Goal: Navigation & Orientation: Understand site structure

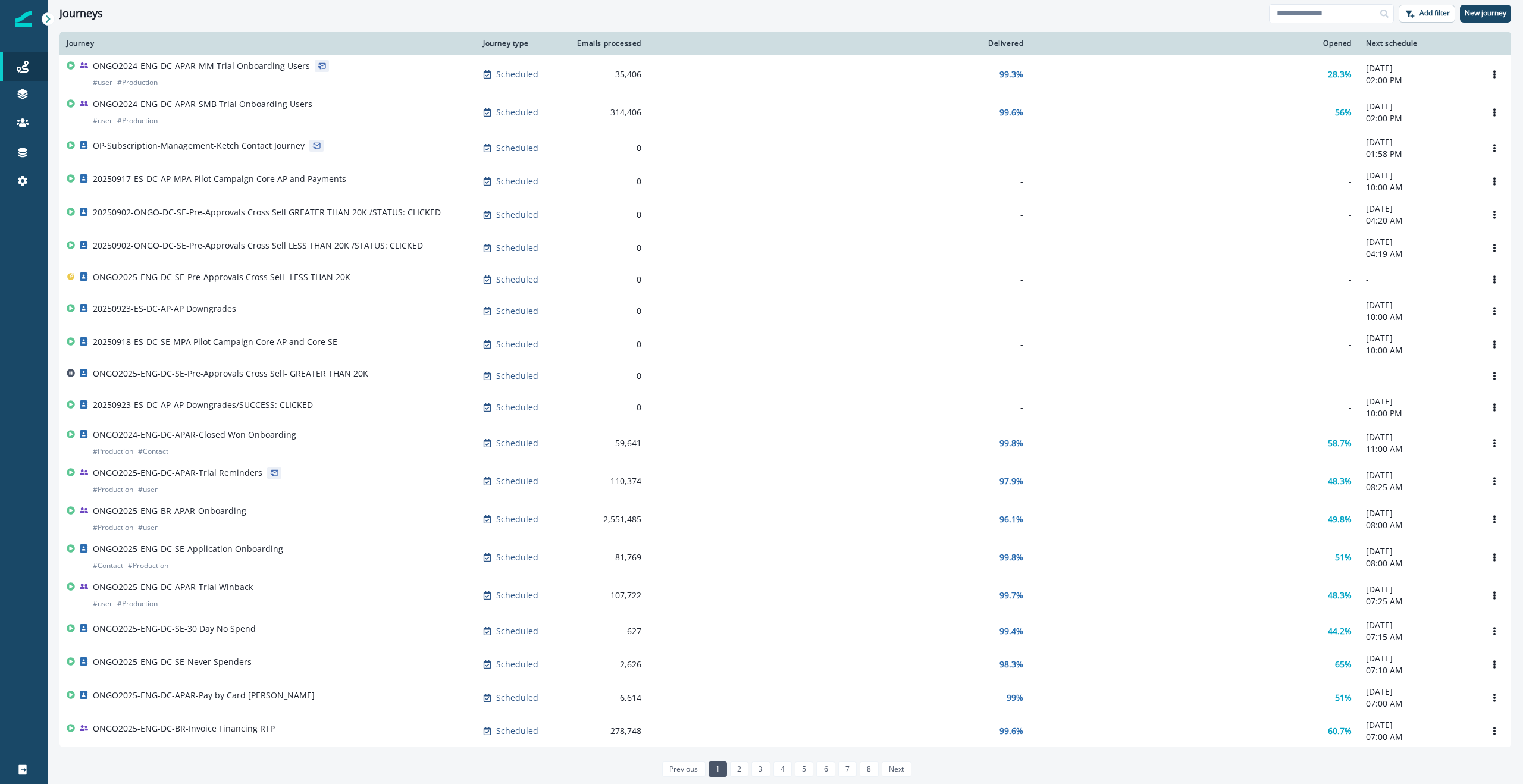
click at [50, 19] on icon at bounding box center [48, 19] width 8 height 8
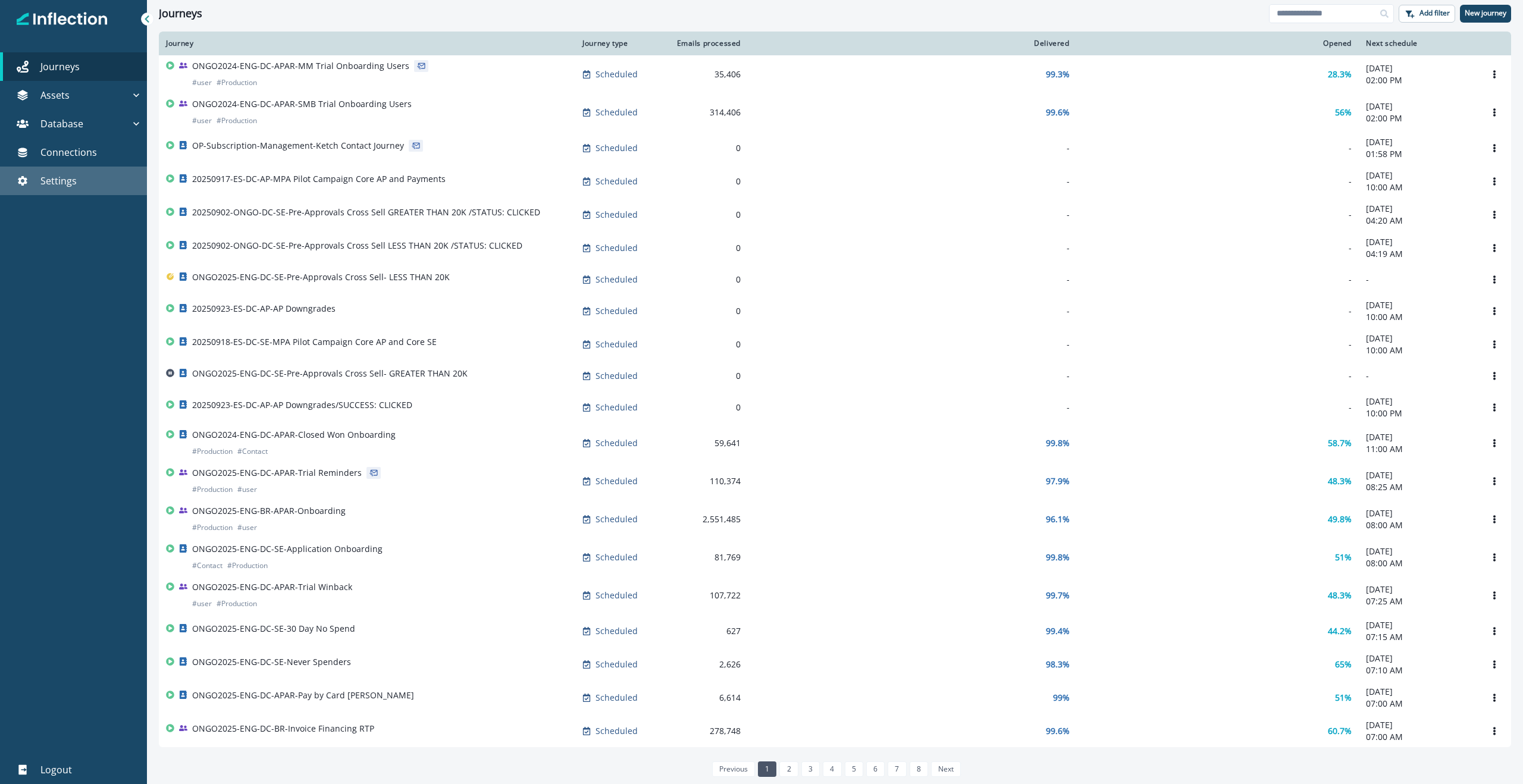
click at [52, 177] on p "Settings" at bounding box center [59, 181] width 36 height 14
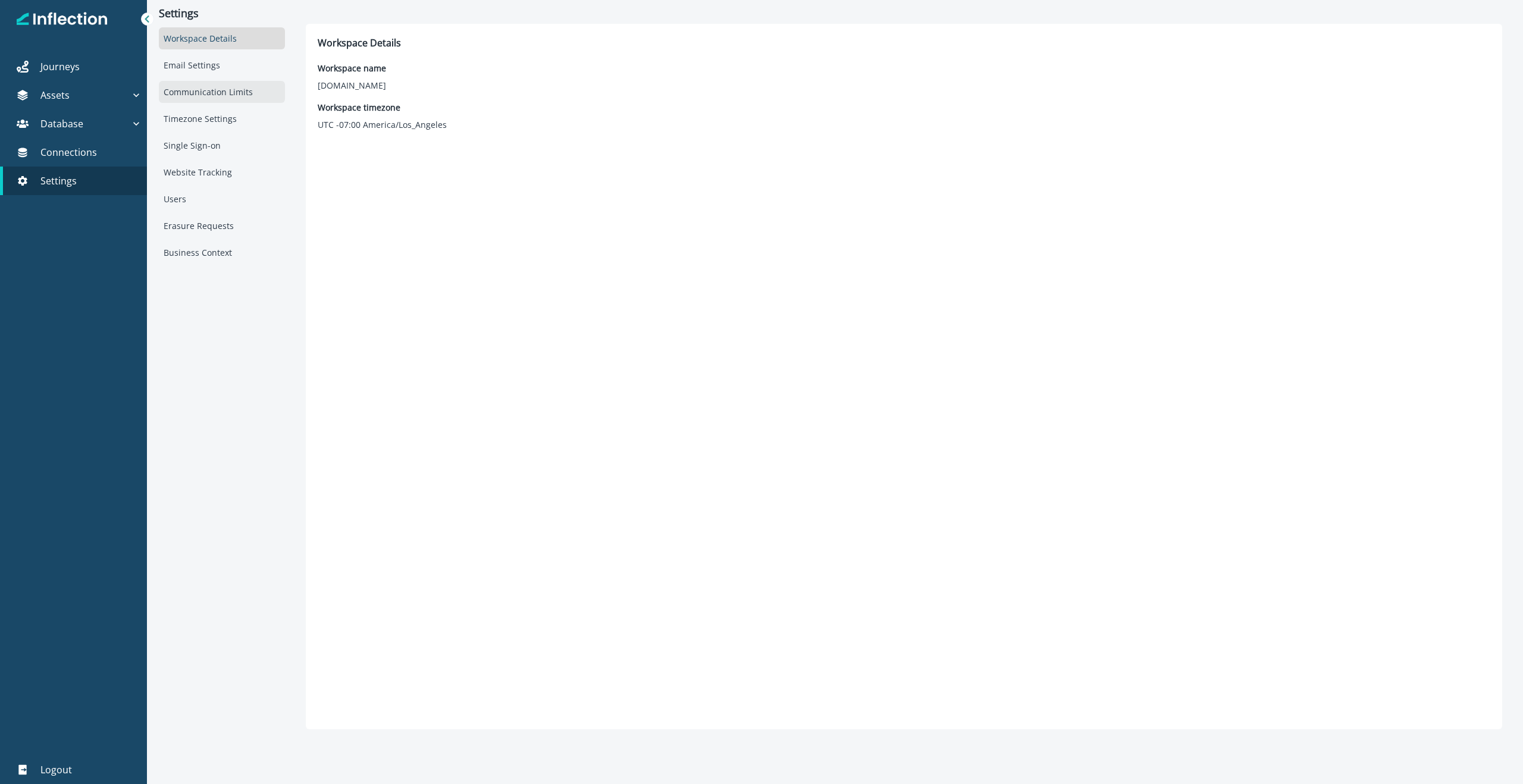
click at [217, 94] on div "Communication Limits" at bounding box center [221, 91] width 125 height 22
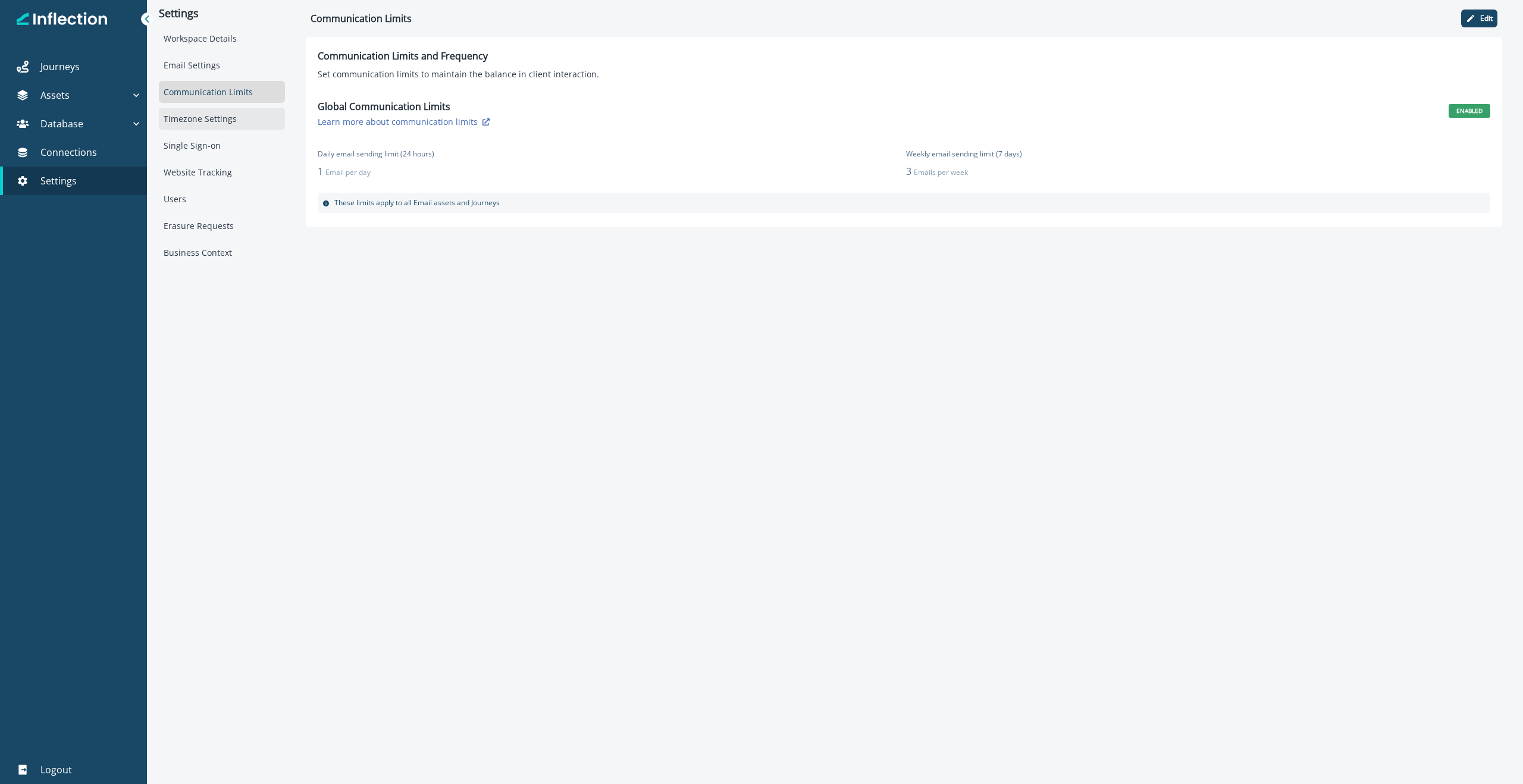
click at [211, 115] on div "Timezone Settings" at bounding box center [221, 118] width 125 height 22
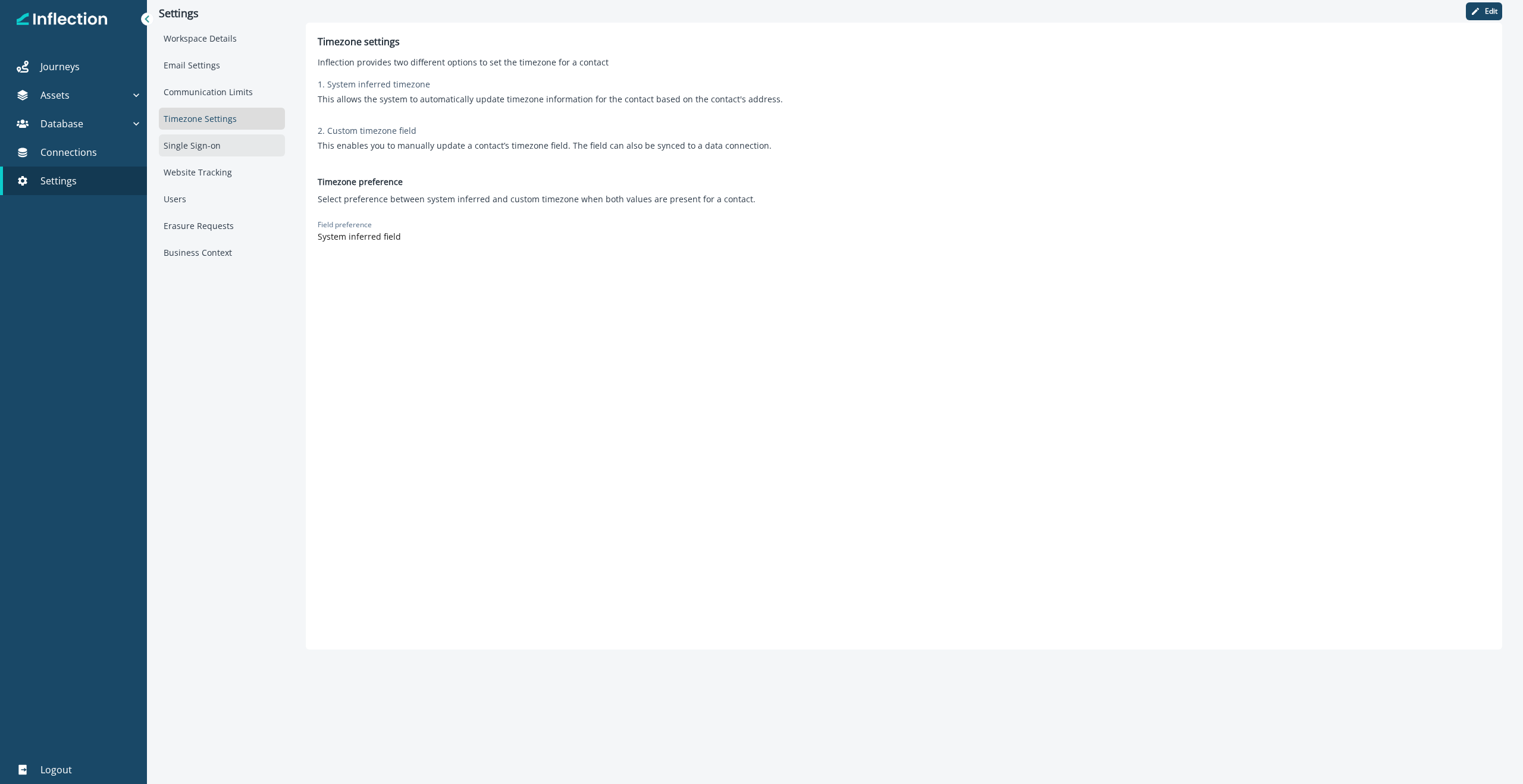
click at [194, 140] on div "Single Sign-on" at bounding box center [221, 145] width 125 height 22
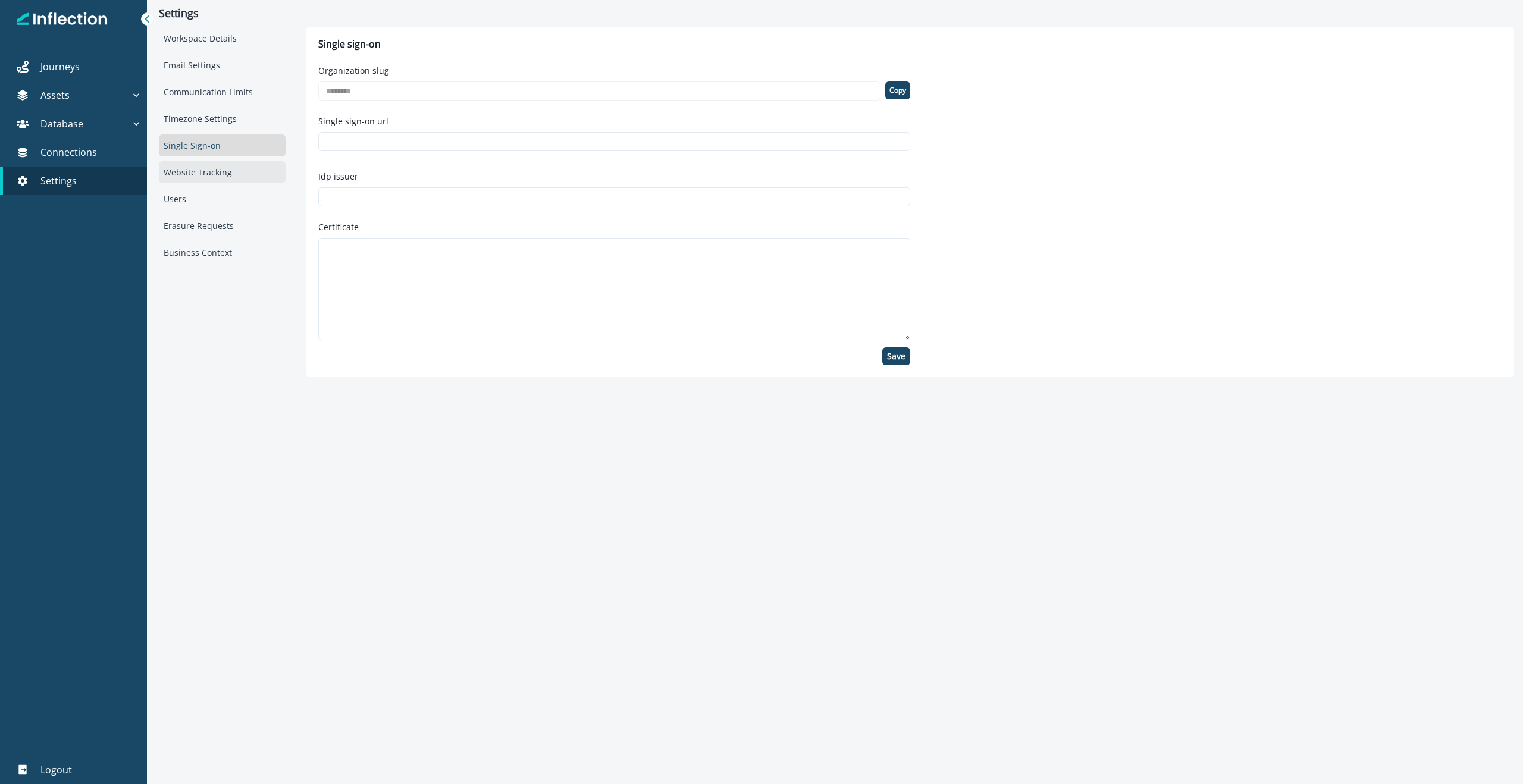
click at [194, 163] on div "Website Tracking" at bounding box center [222, 172] width 127 height 22
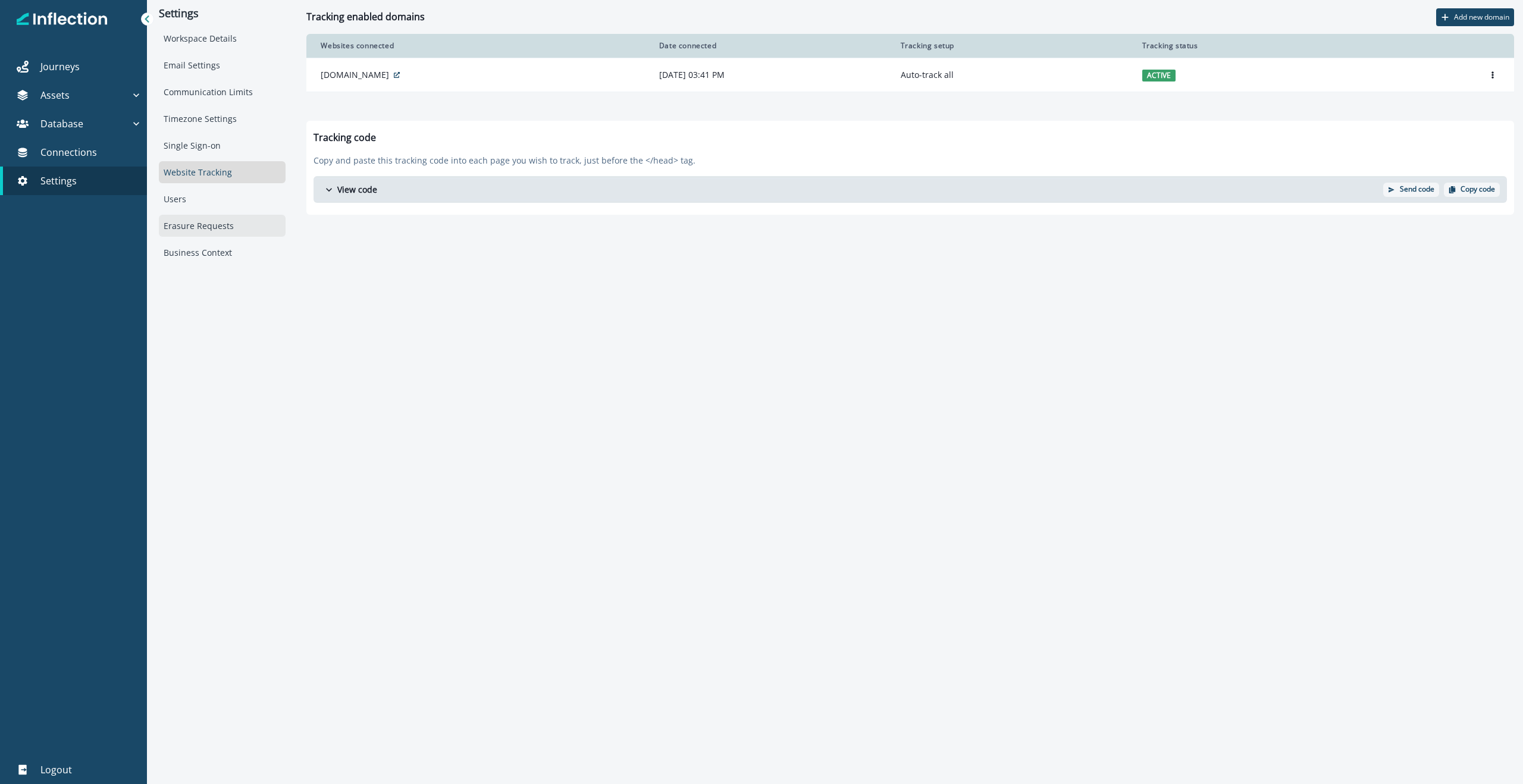
click at [198, 220] on div "Erasure Requests" at bounding box center [222, 226] width 127 height 22
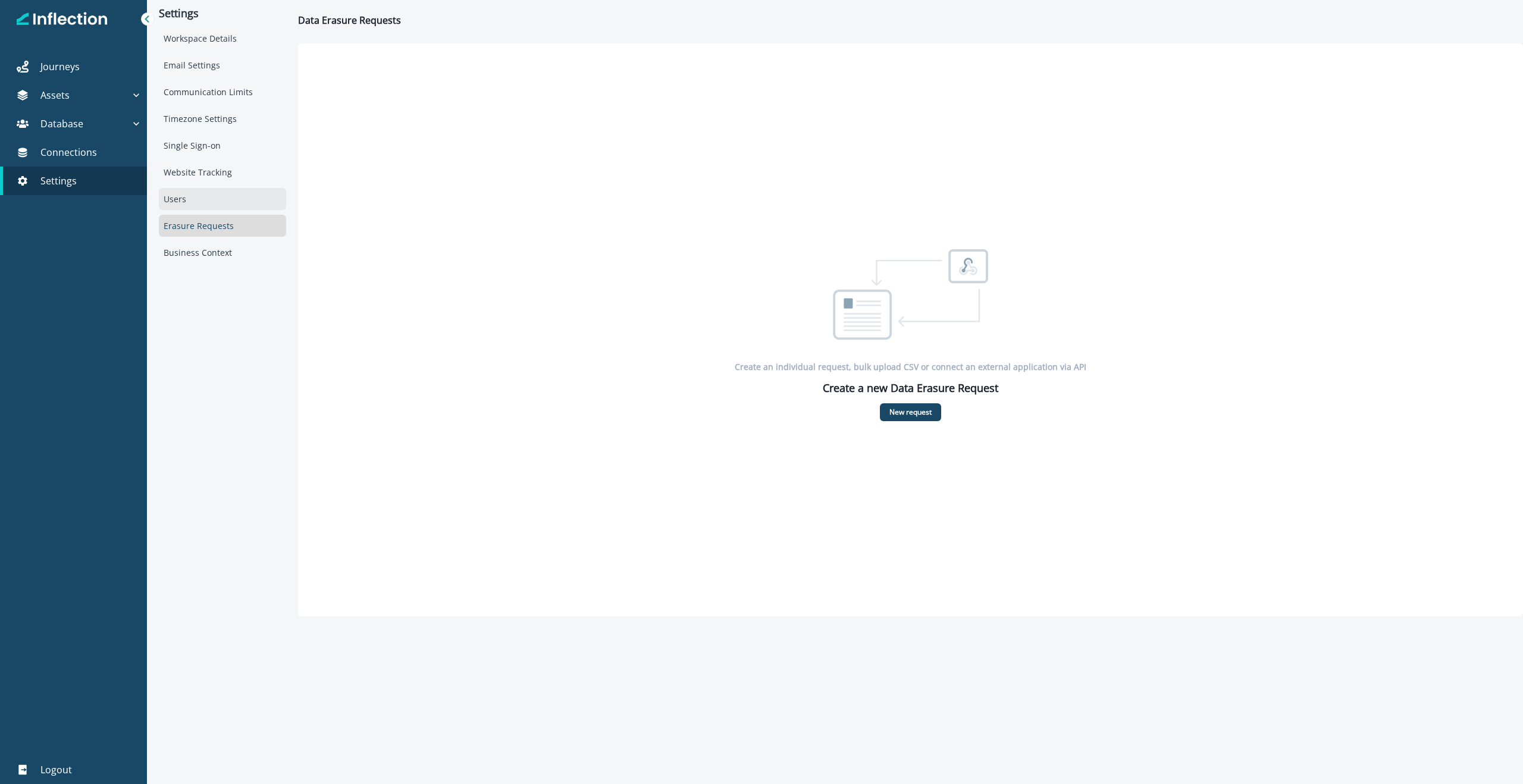
click at [185, 196] on div "Users" at bounding box center [222, 199] width 127 height 22
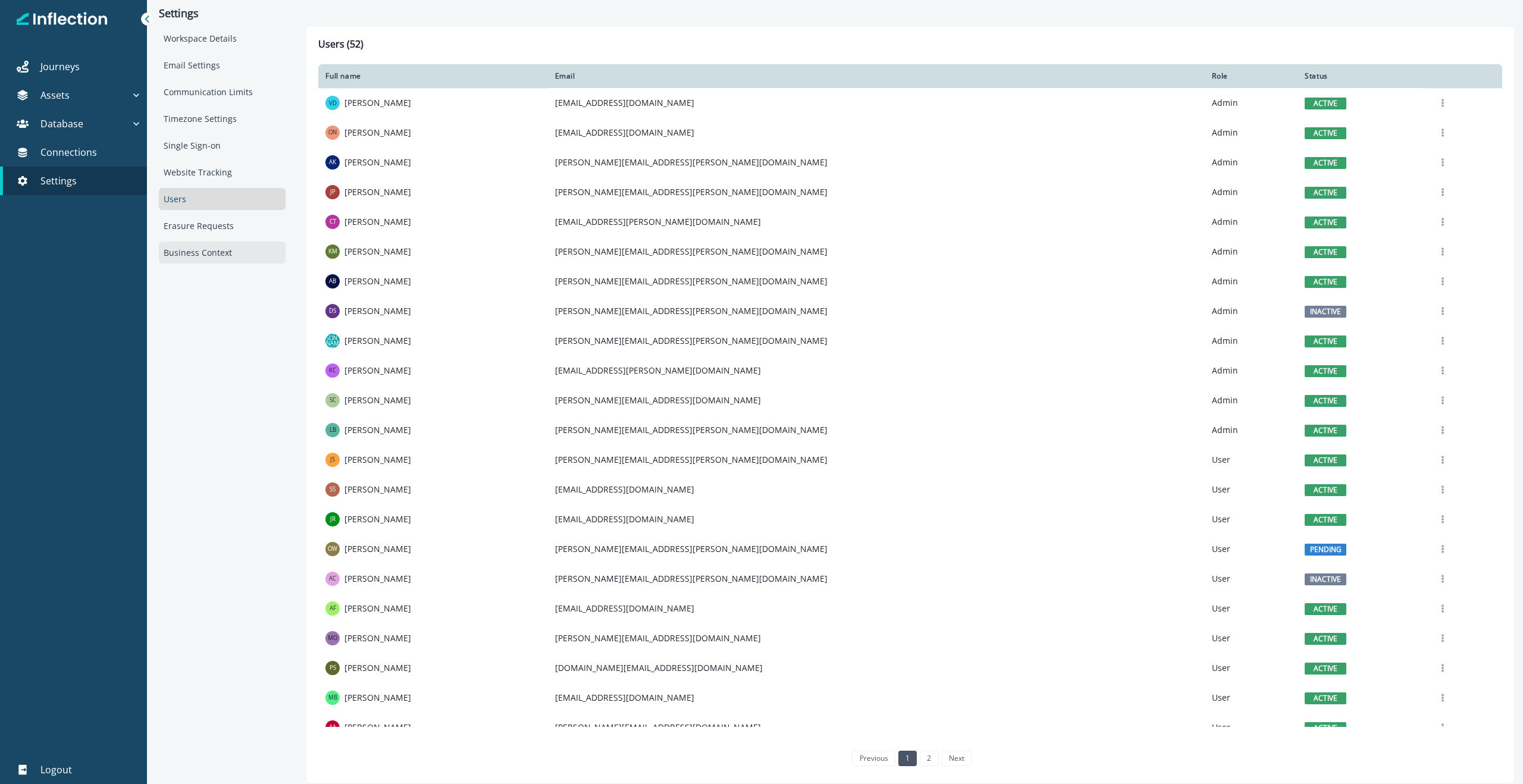
click at [204, 249] on div "Business Context" at bounding box center [222, 252] width 127 height 22
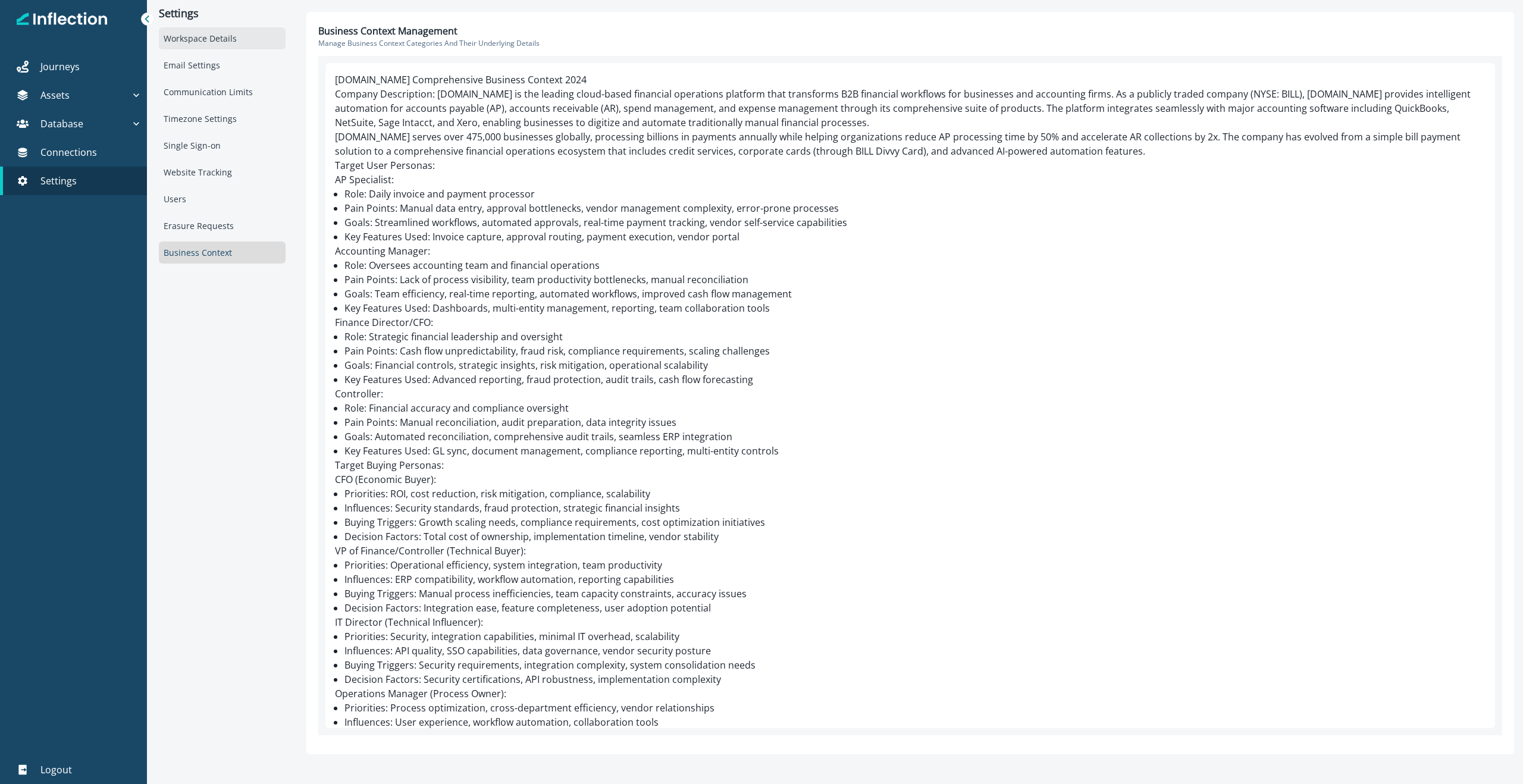
click at [200, 36] on div "Workspace Details" at bounding box center [222, 38] width 127 height 22
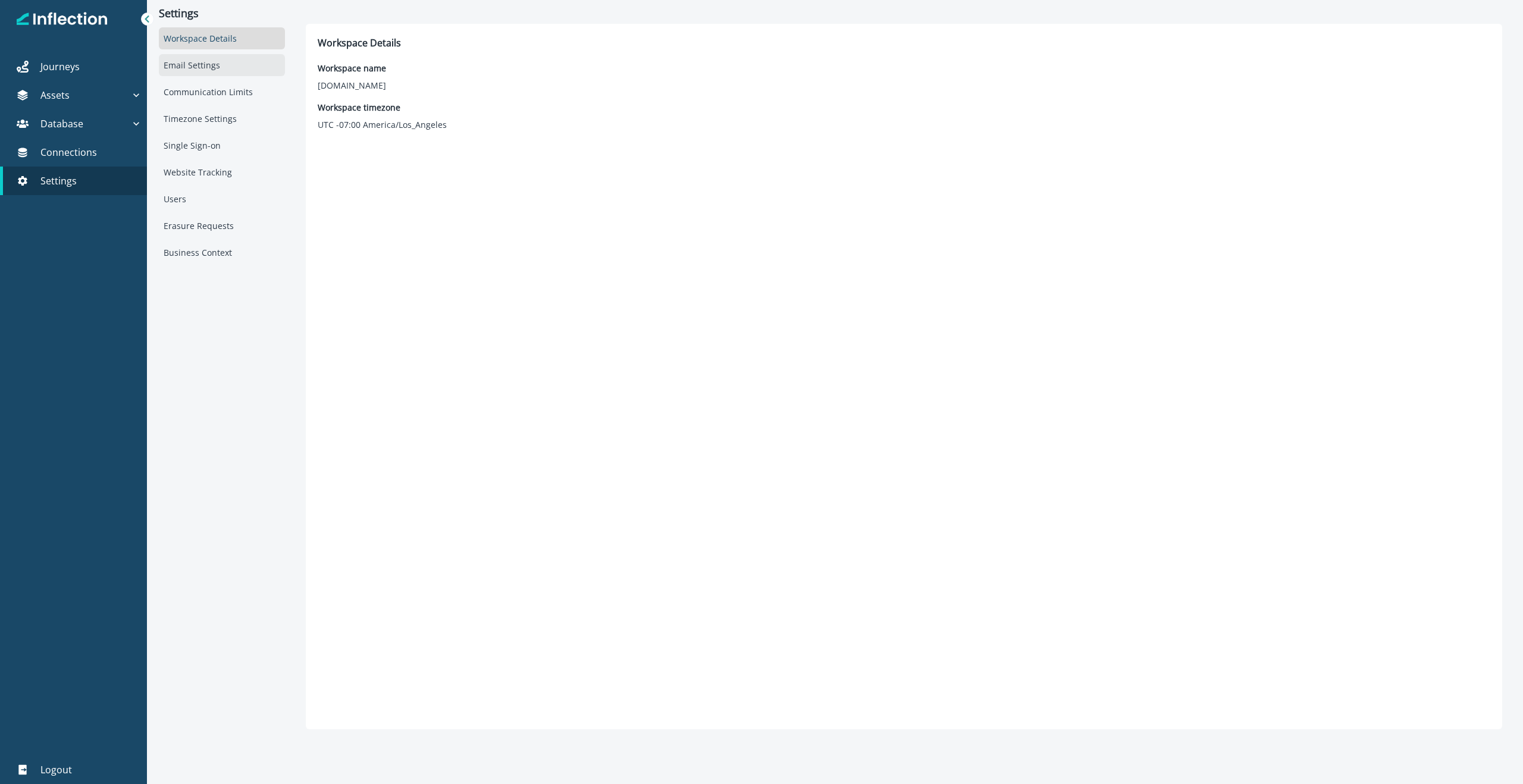
click at [182, 58] on div "Email Settings" at bounding box center [221, 65] width 125 height 22
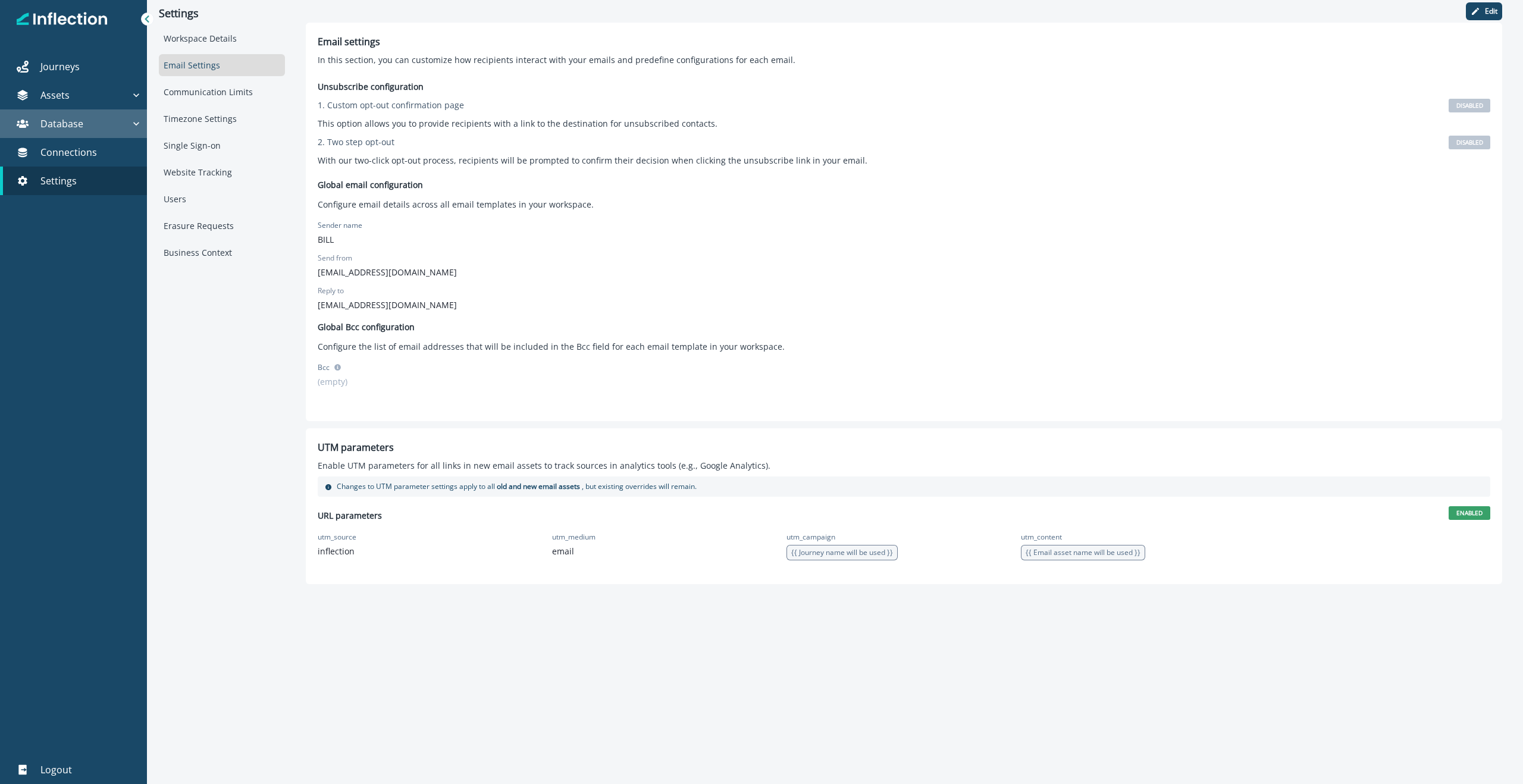
click at [100, 123] on div "Database" at bounding box center [67, 123] width 125 height 14
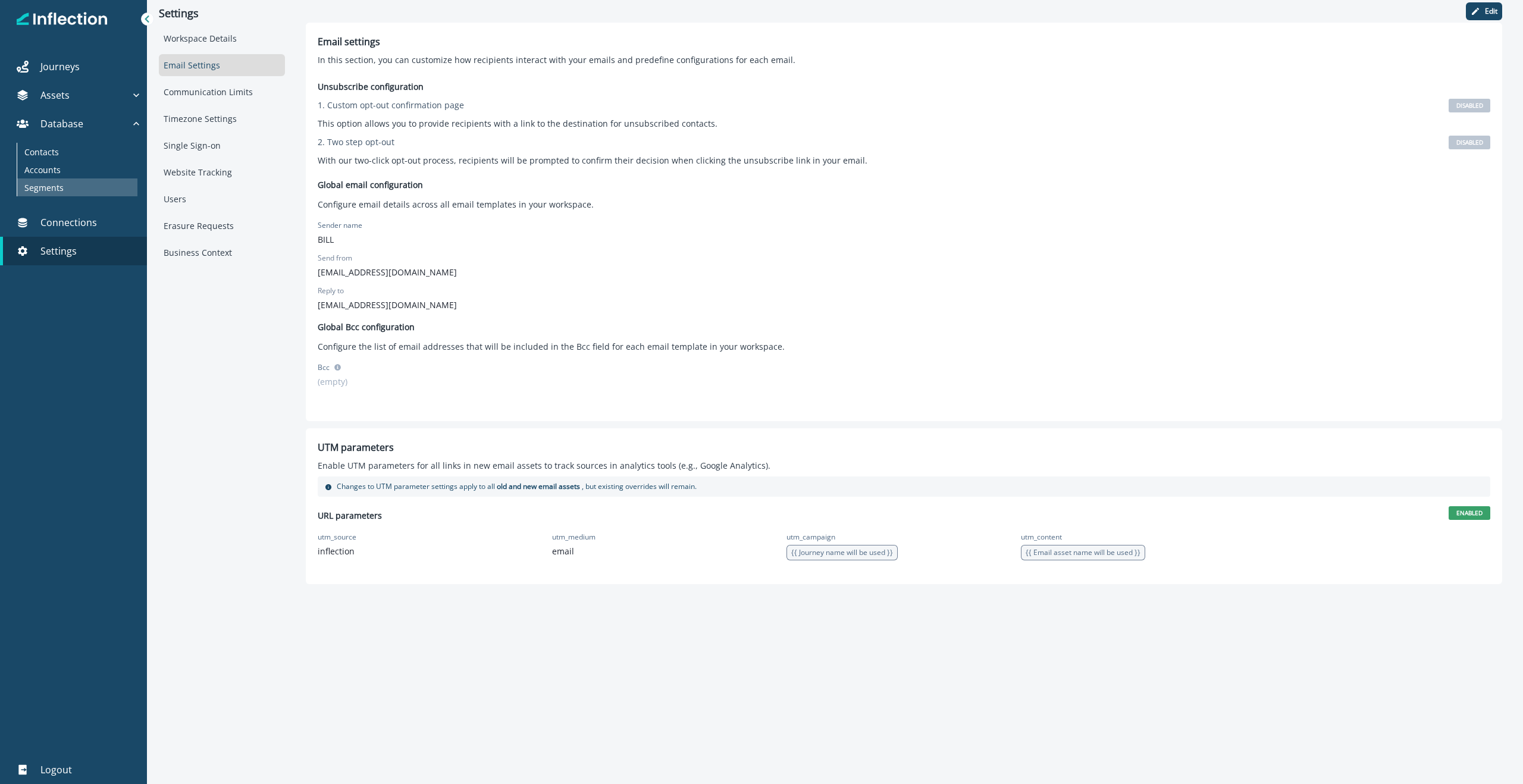
click at [56, 183] on p "Segments" at bounding box center [44, 187] width 39 height 12
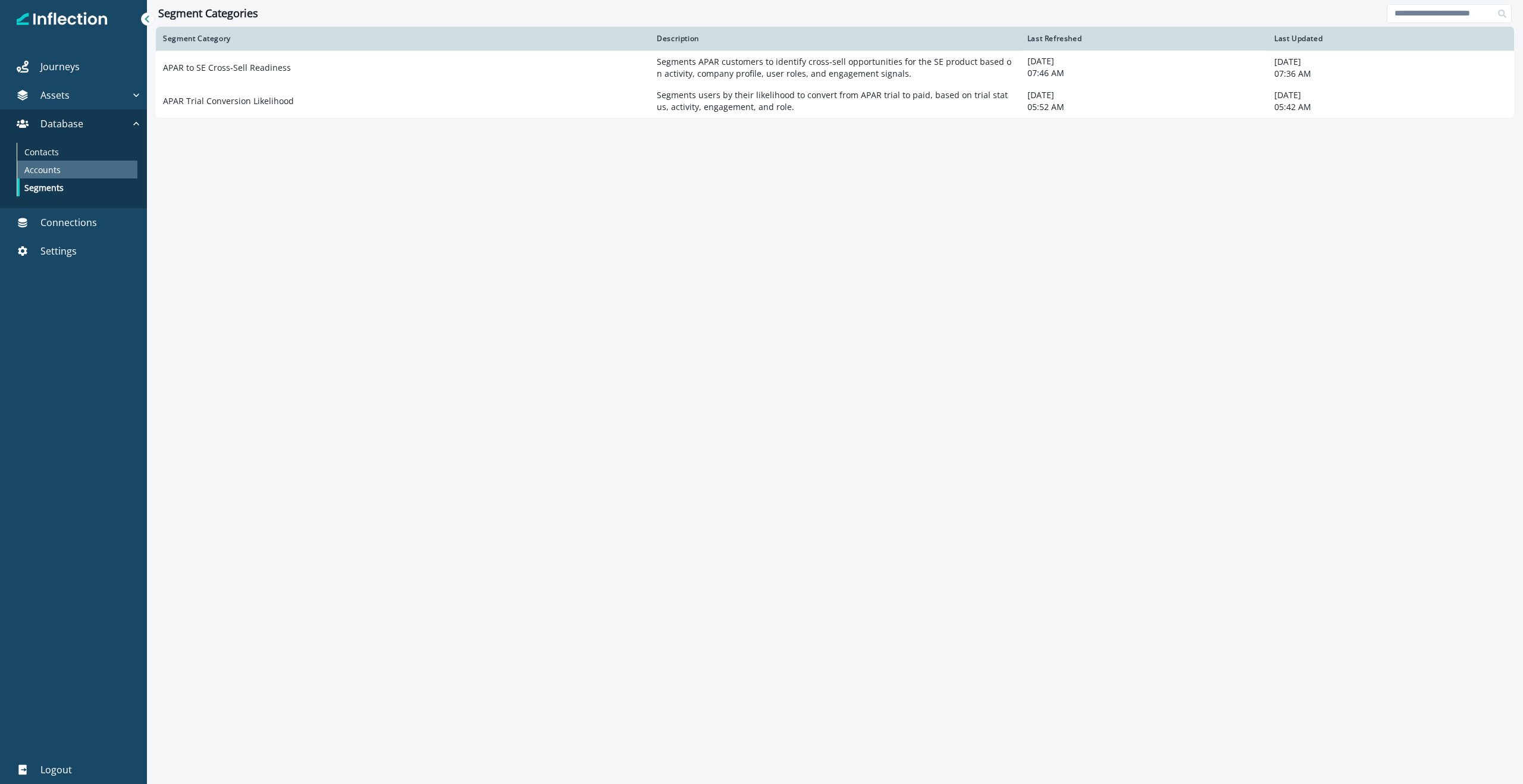
click at [51, 172] on p "Accounts" at bounding box center [42, 170] width 36 height 12
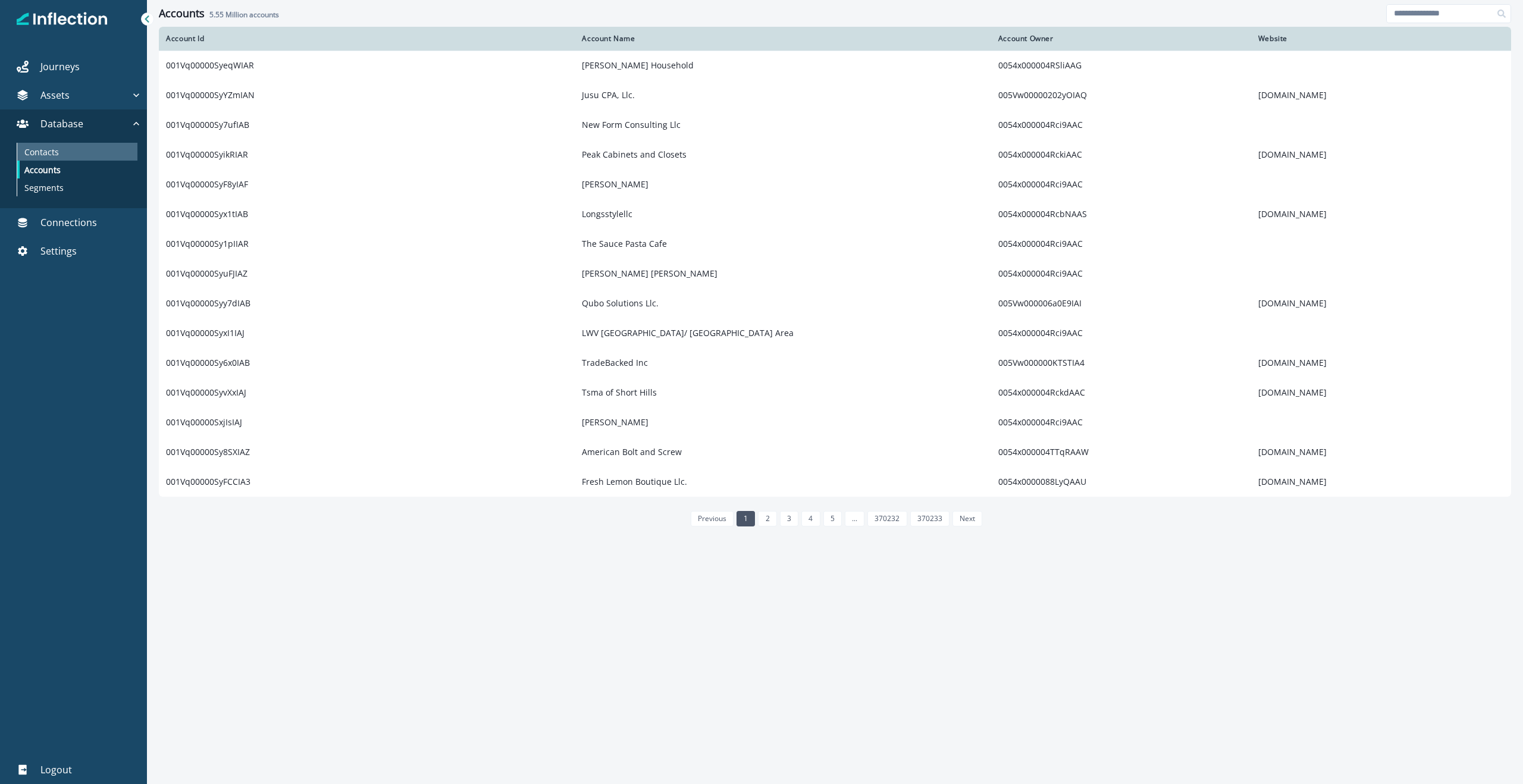
click at [53, 147] on p "Contacts" at bounding box center [41, 152] width 35 height 12
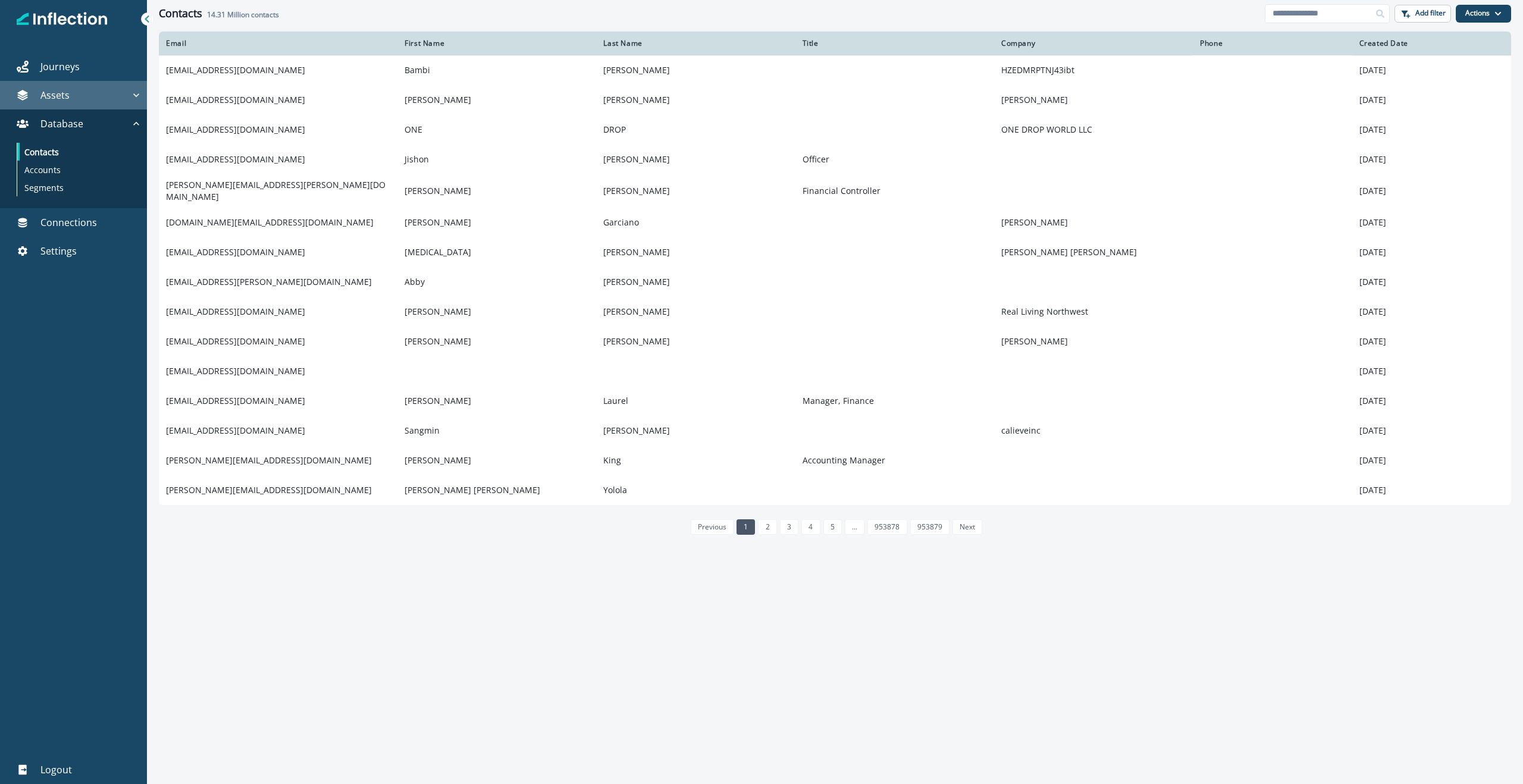
click at [69, 98] on div "Assets" at bounding box center [67, 95] width 125 height 14
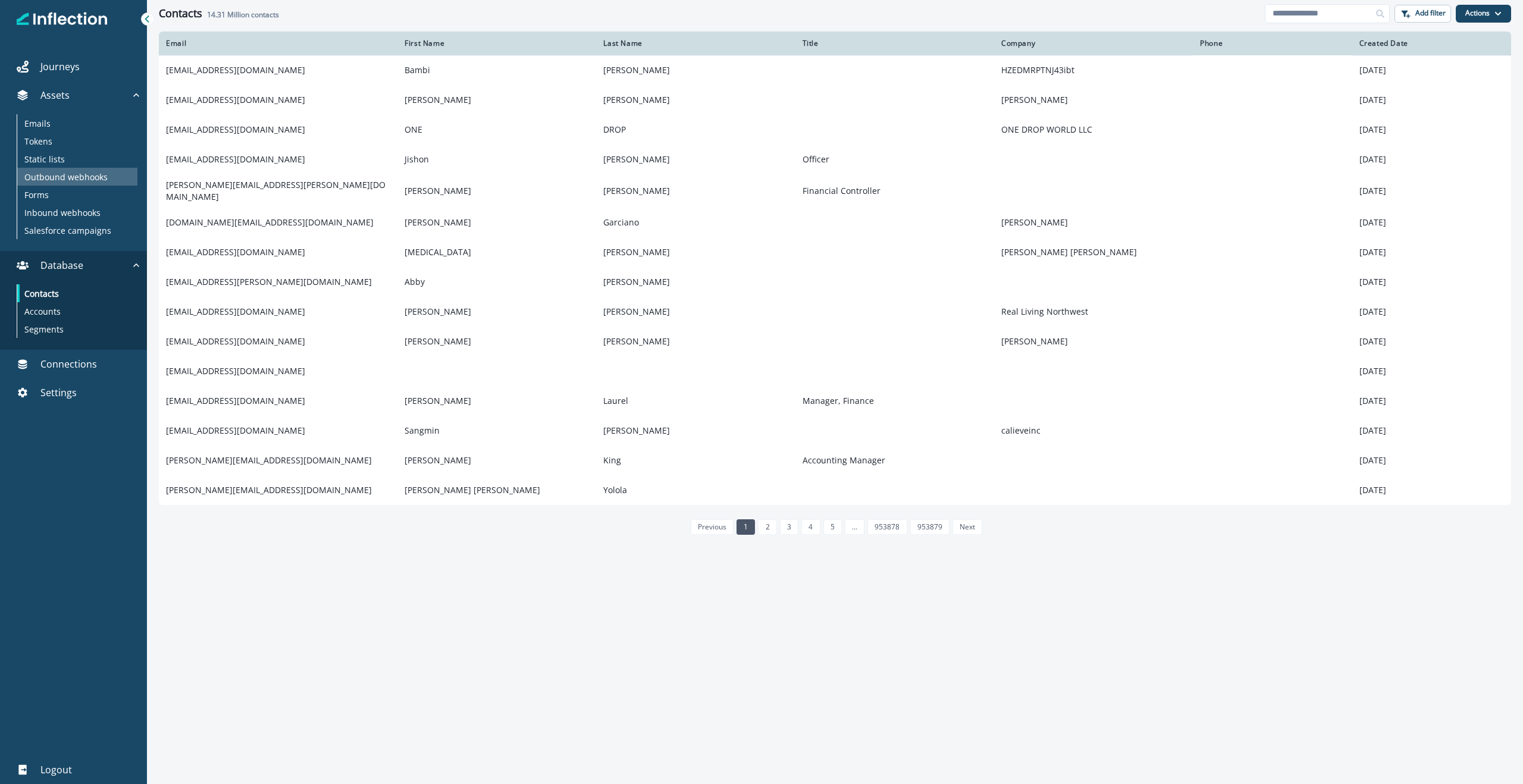
click at [85, 179] on p "Outbound webhooks" at bounding box center [66, 177] width 83 height 12
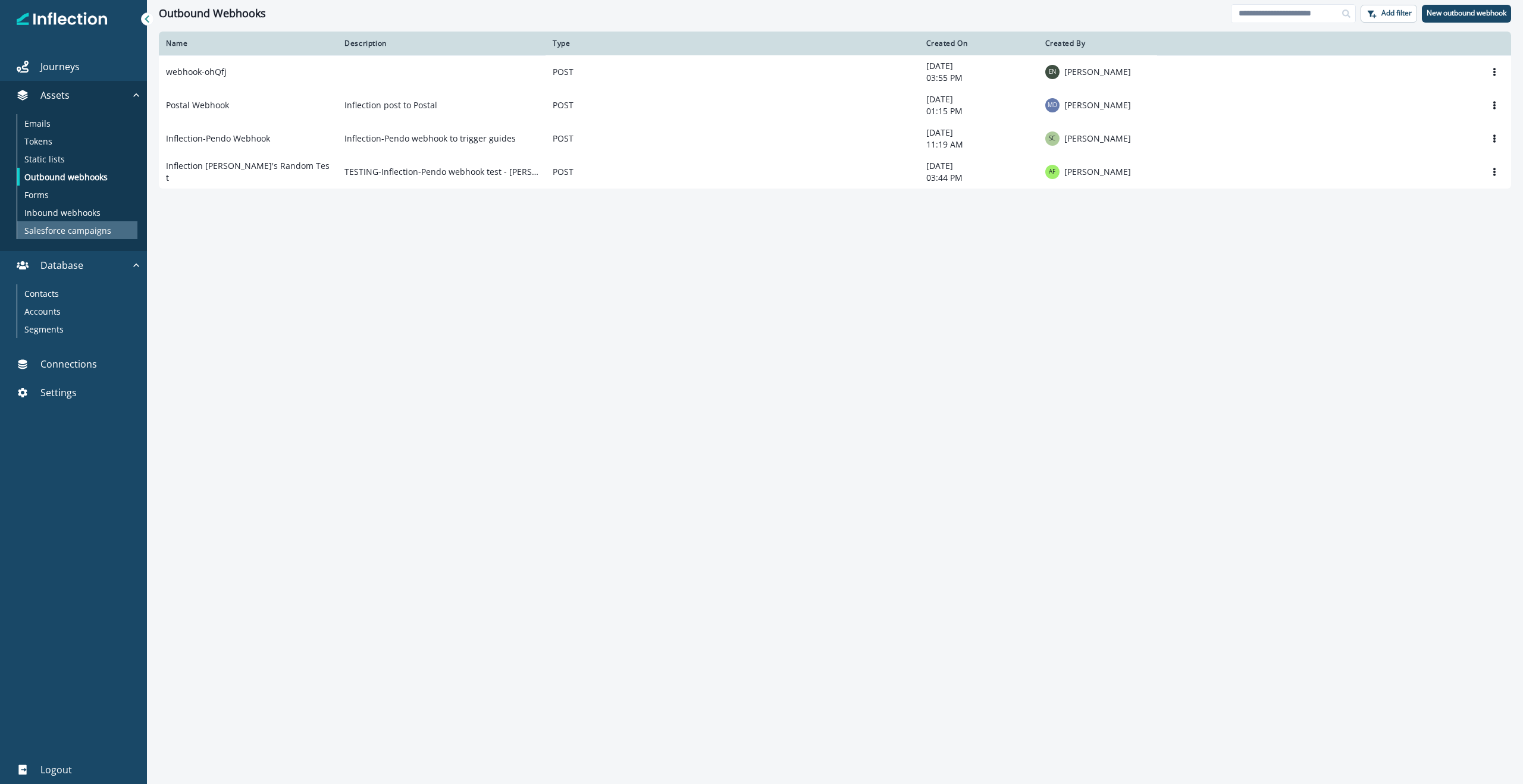
click at [80, 226] on p "Salesforce campaigns" at bounding box center [67, 231] width 87 height 12
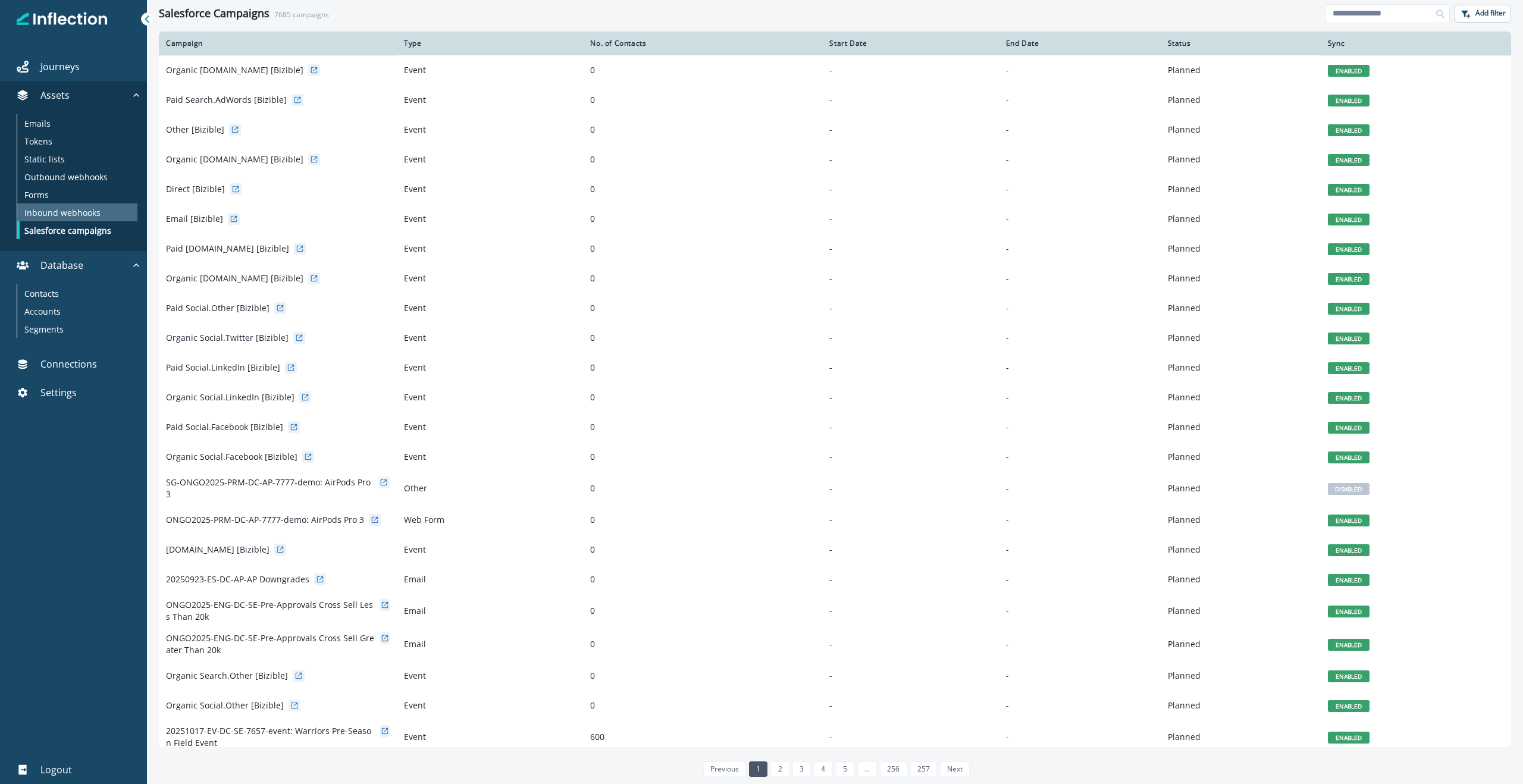
click at [58, 213] on p "Inbound webhooks" at bounding box center [62, 212] width 76 height 12
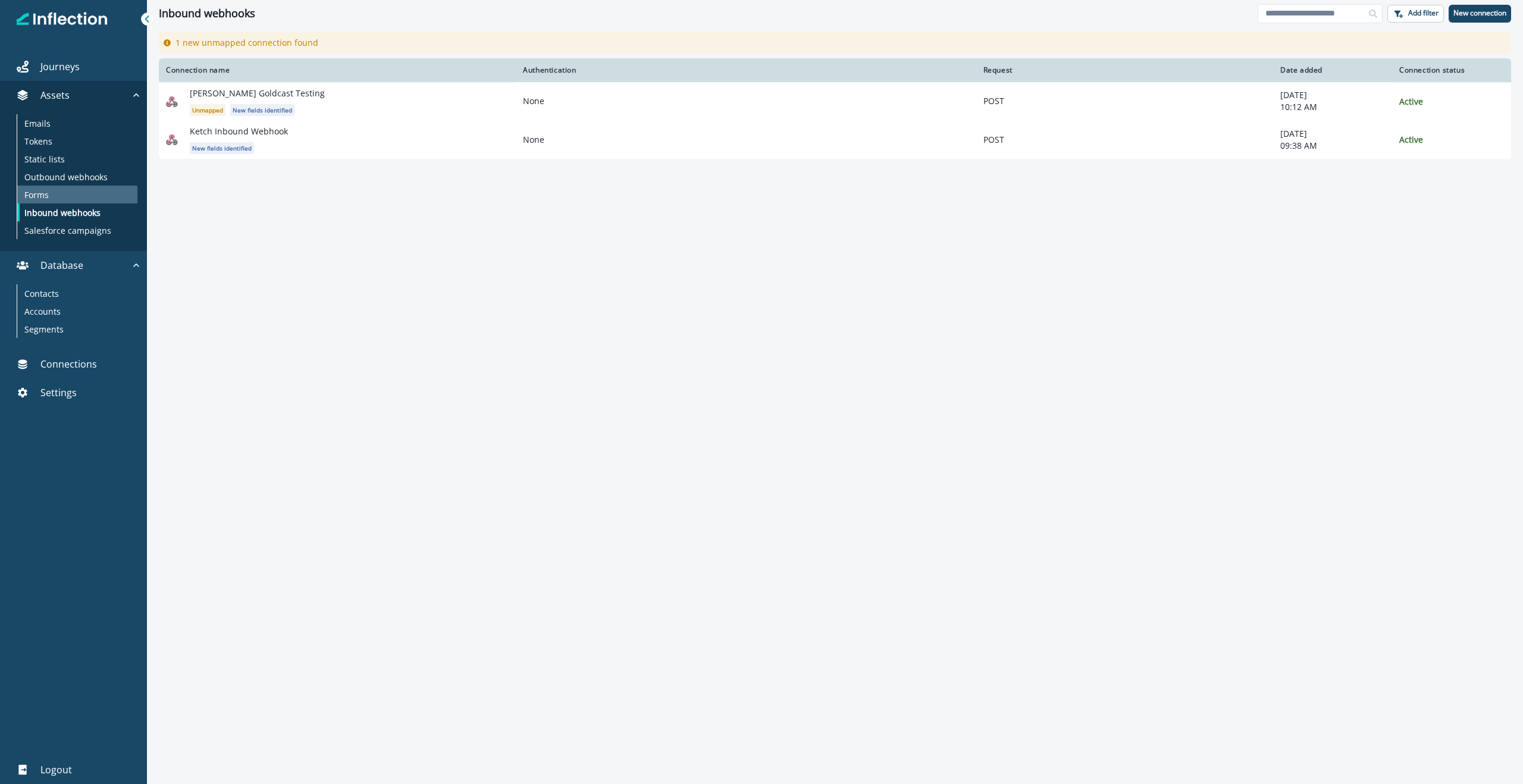
click at [43, 195] on p "Forms" at bounding box center [36, 194] width 24 height 12
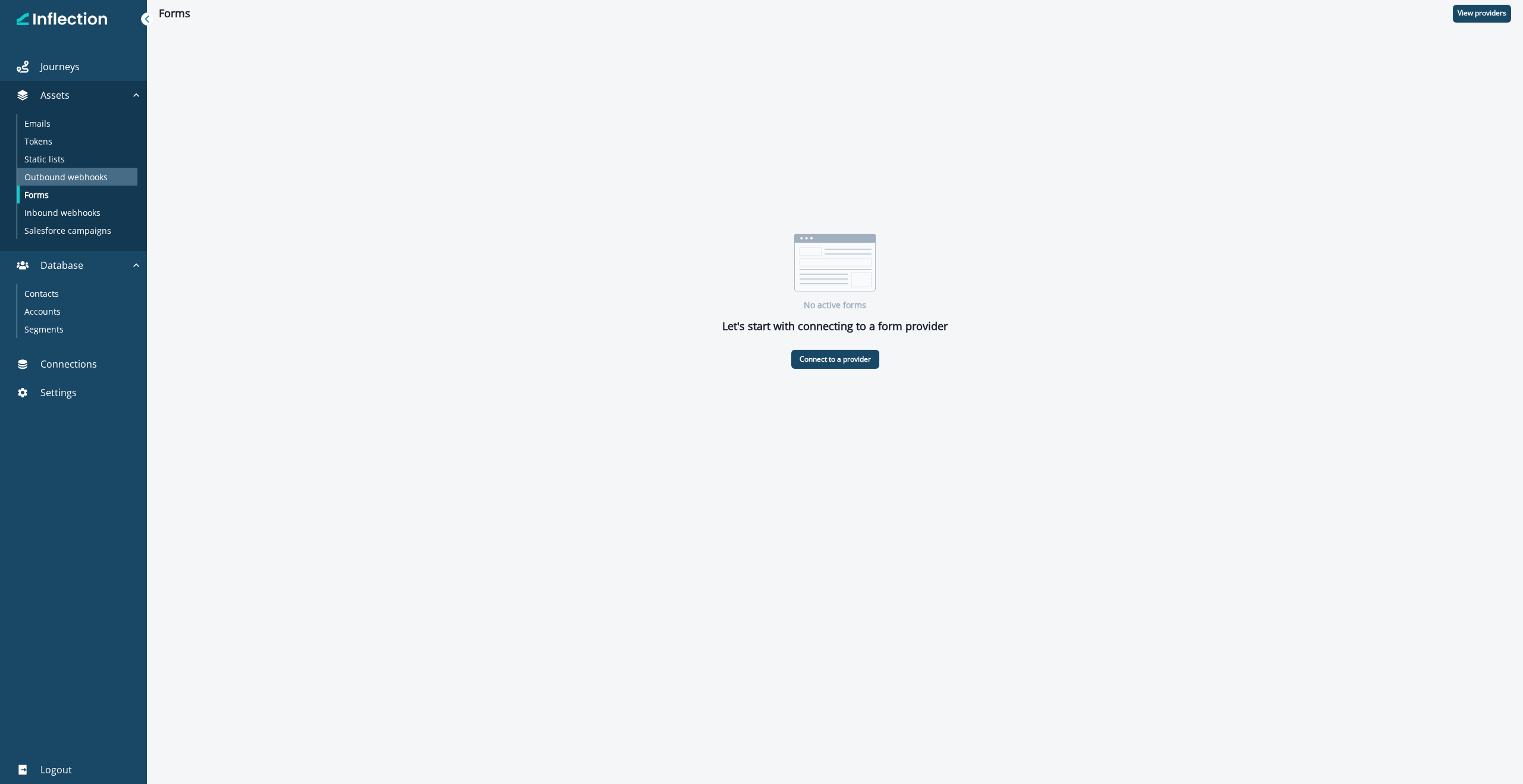
click at [36, 170] on p "Outbound webhooks" at bounding box center [66, 177] width 83 height 12
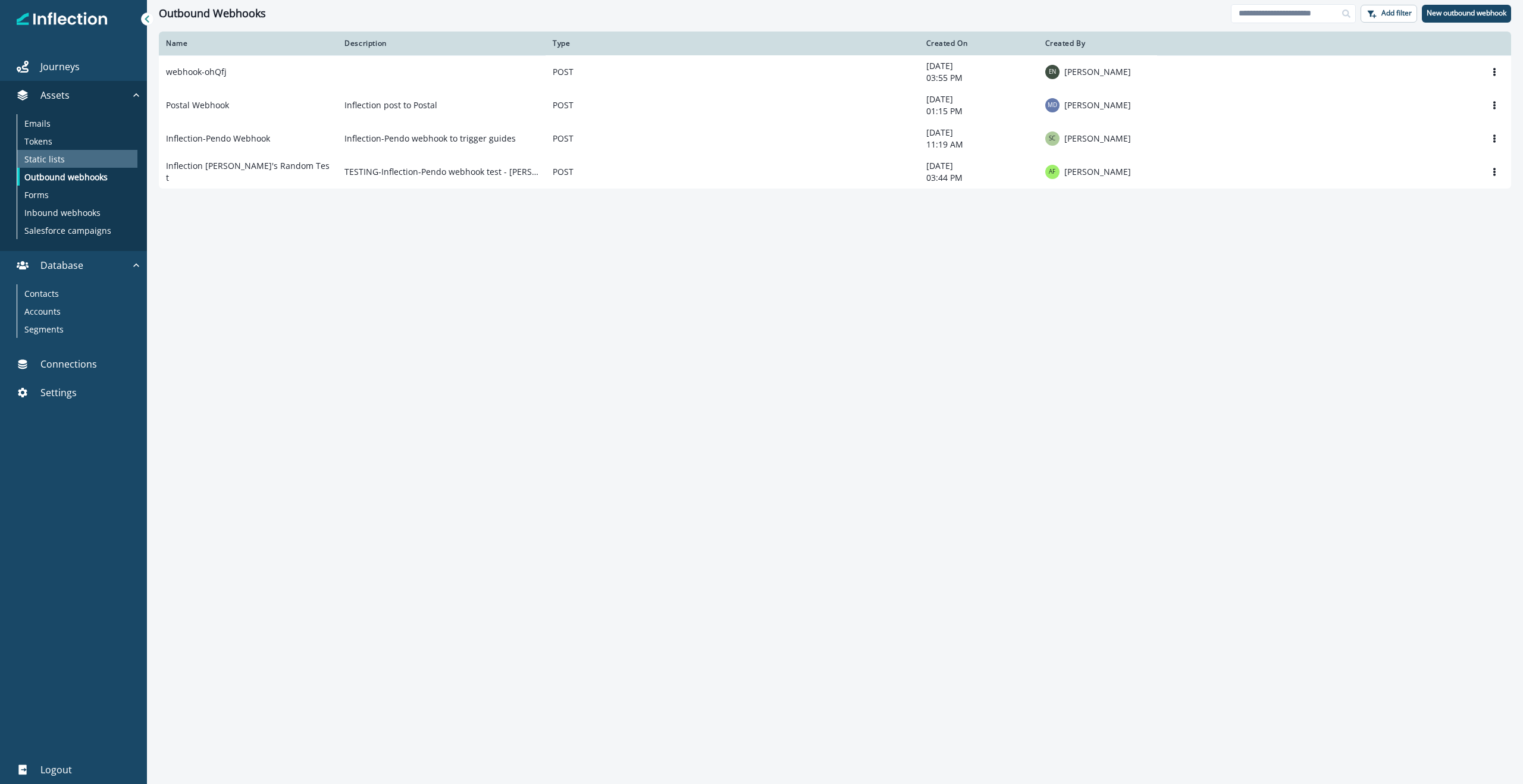
click at [41, 154] on p "Static lists" at bounding box center [44, 159] width 41 height 12
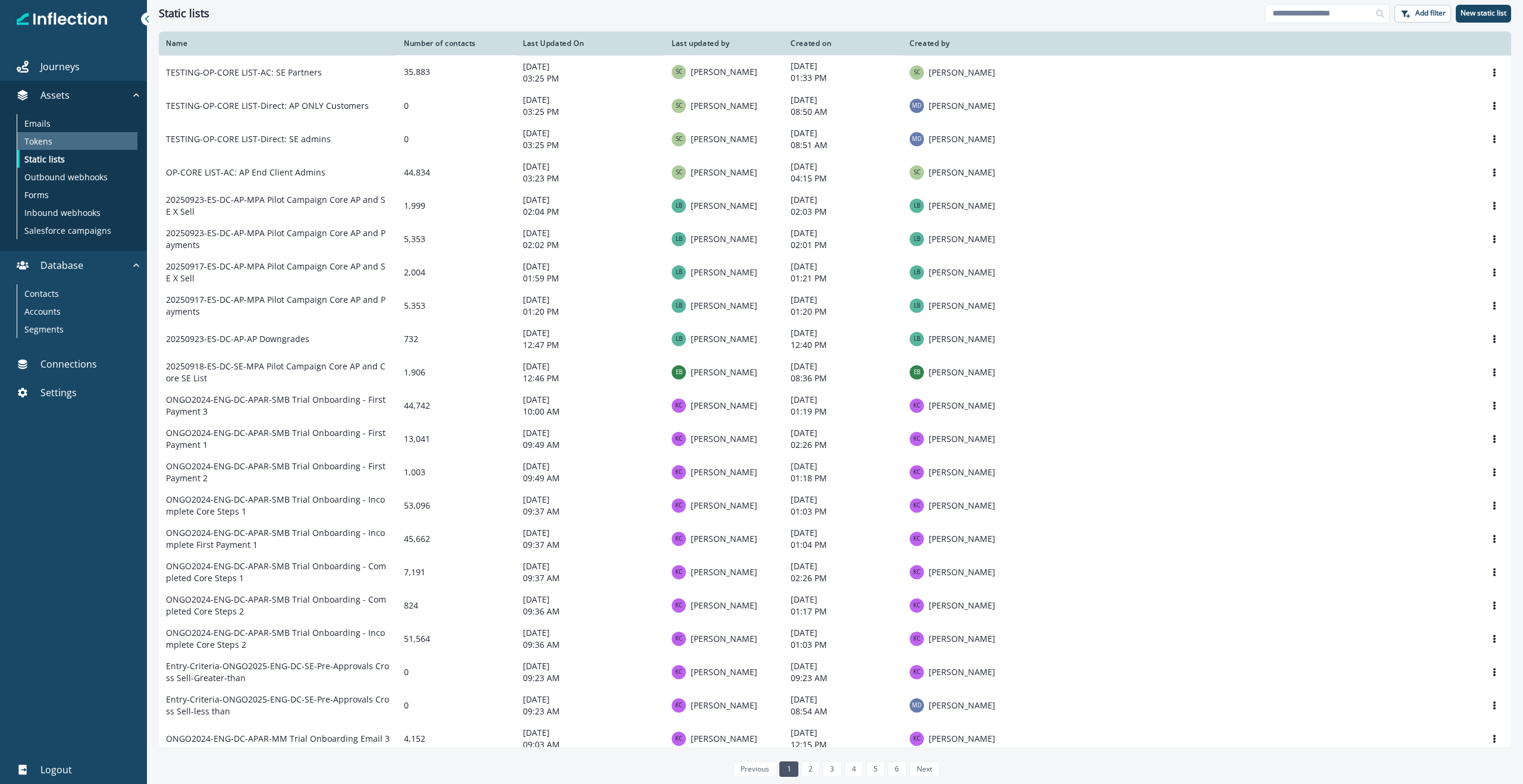
click at [34, 140] on p "Tokens" at bounding box center [37, 141] width 28 height 12
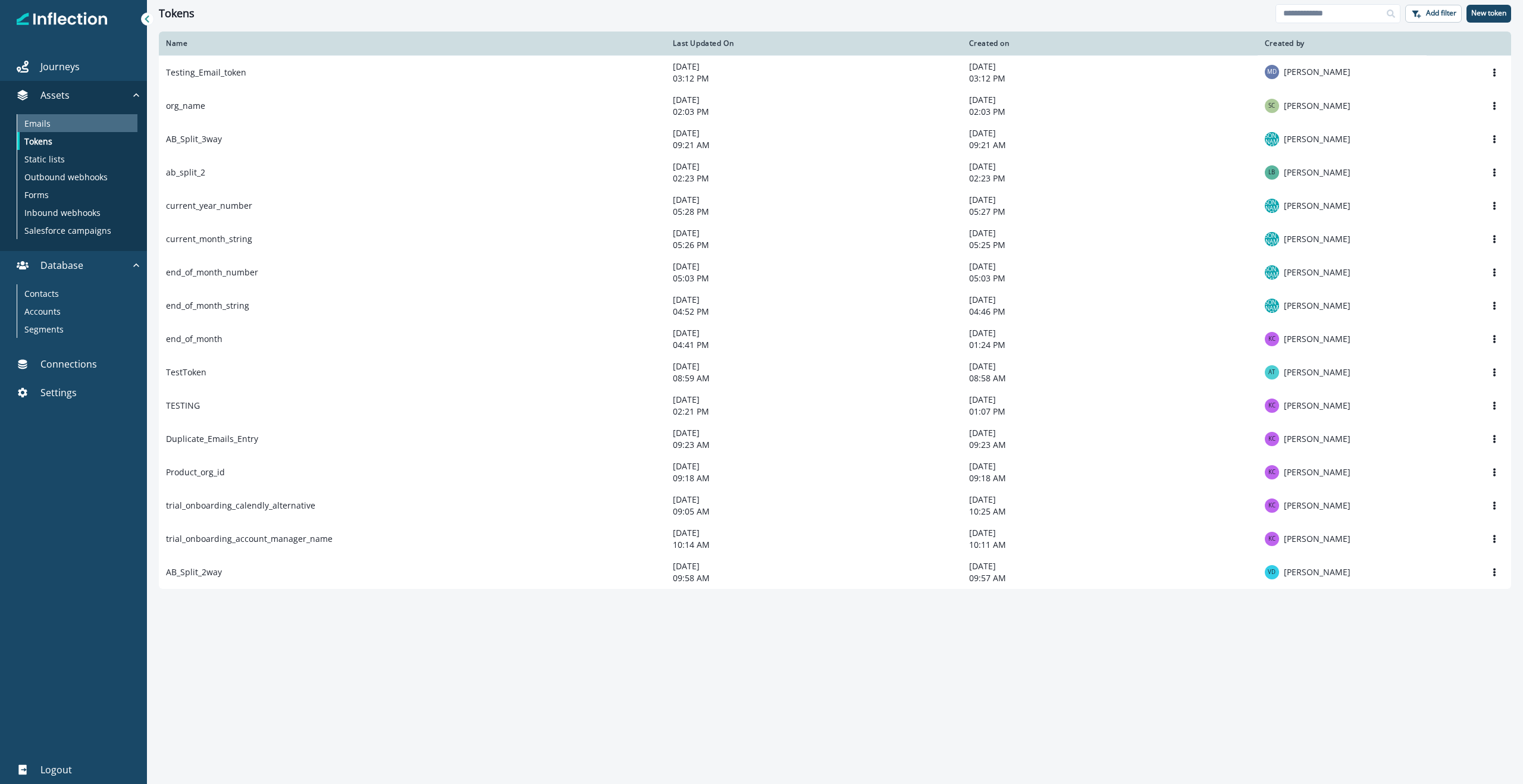
click at [36, 125] on p "Emails" at bounding box center [36, 123] width 26 height 12
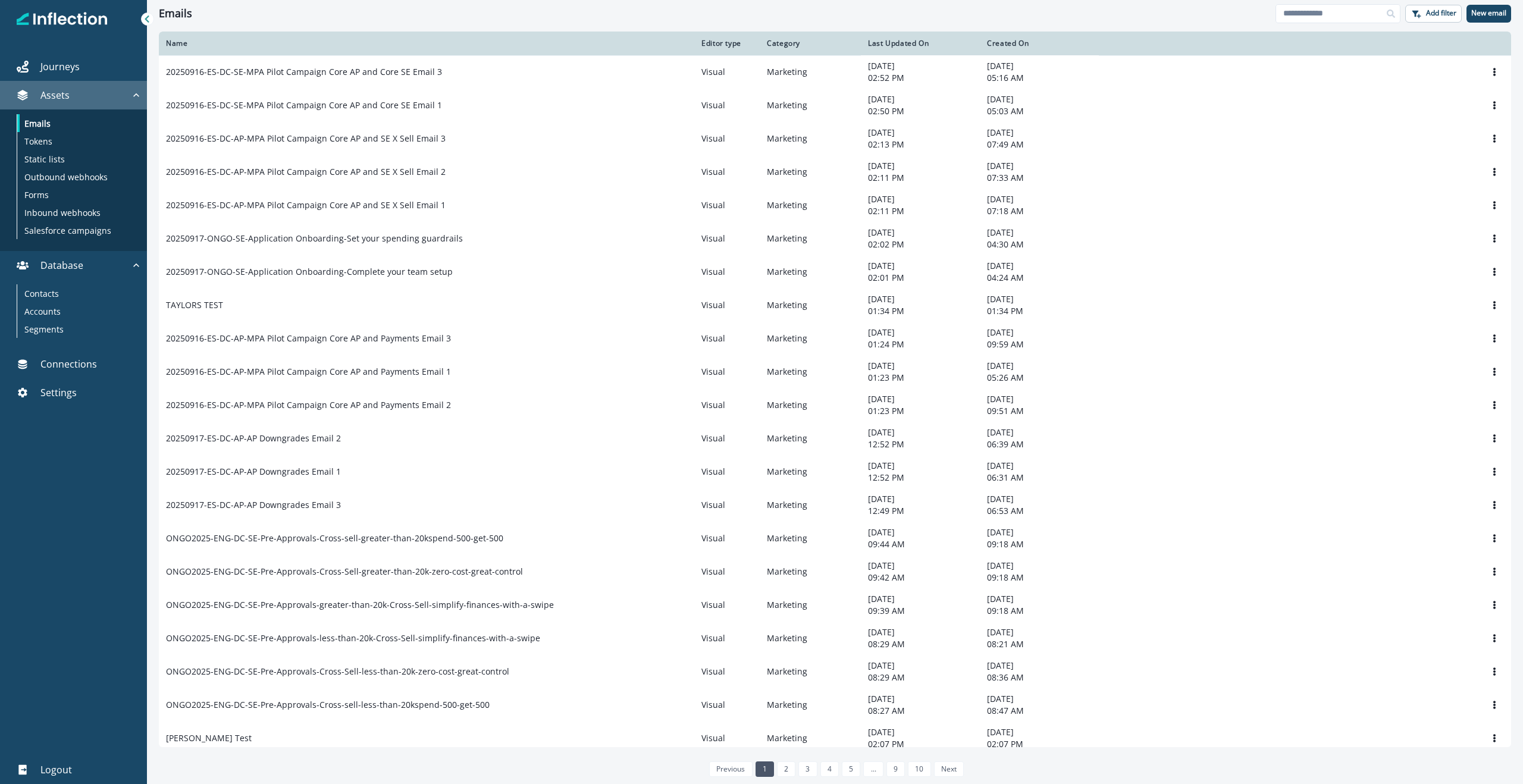
click at [78, 92] on div "Assets" at bounding box center [67, 95] width 125 height 14
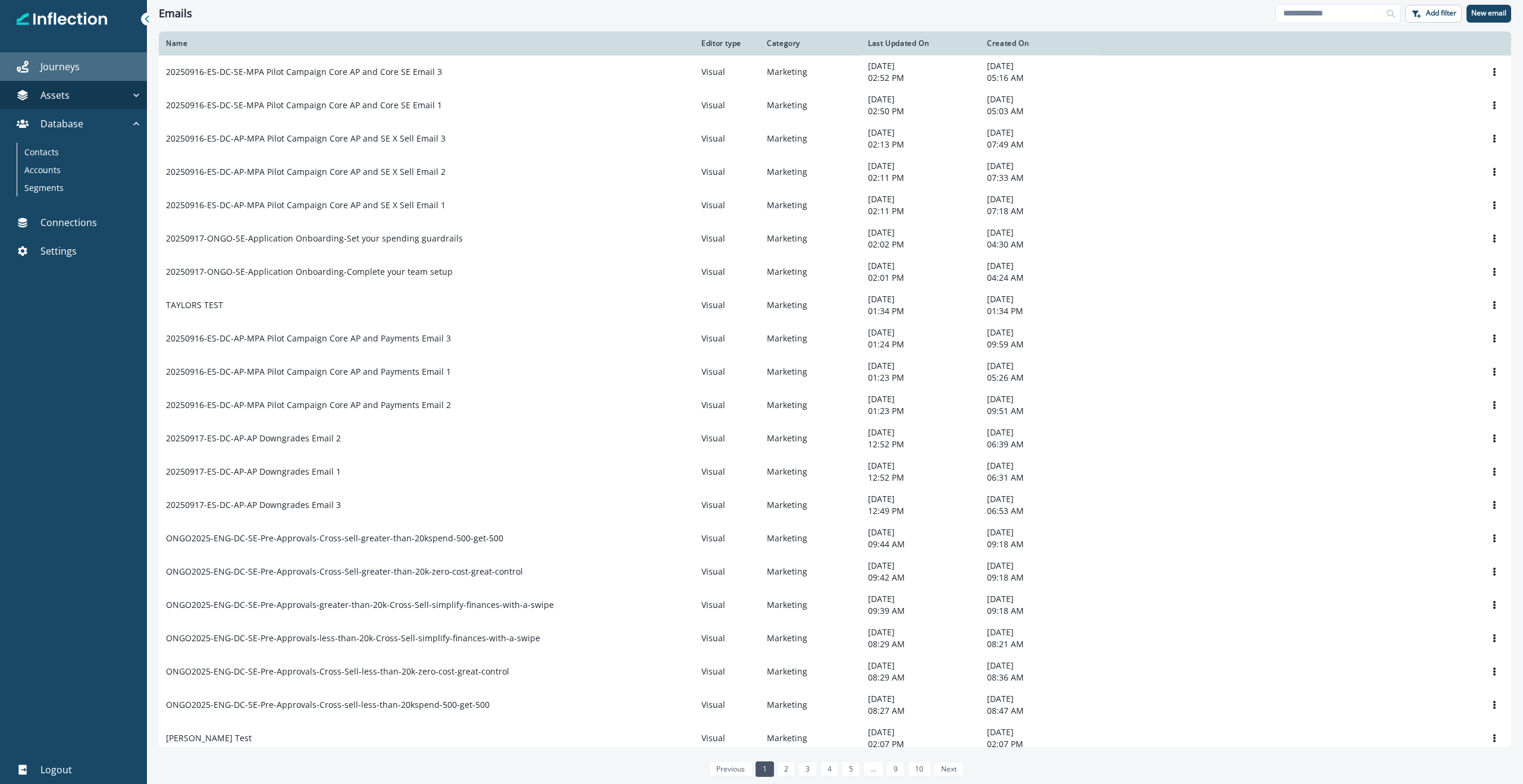
click at [64, 59] on p "Journeys" at bounding box center [60, 67] width 39 height 14
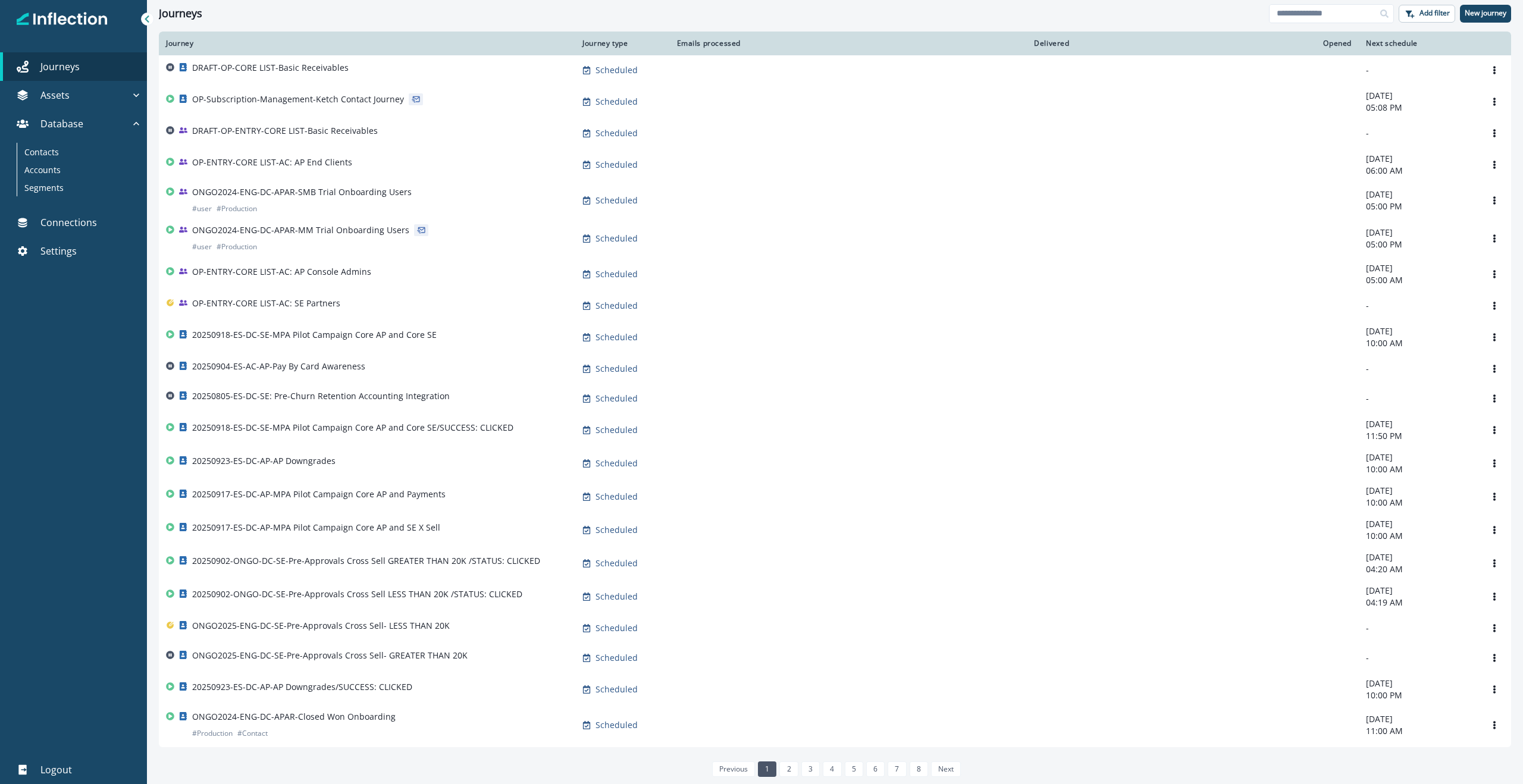
click at [106, 323] on div at bounding box center [73, 518] width 147 height 476
